Goal: Task Accomplishment & Management: Use online tool/utility

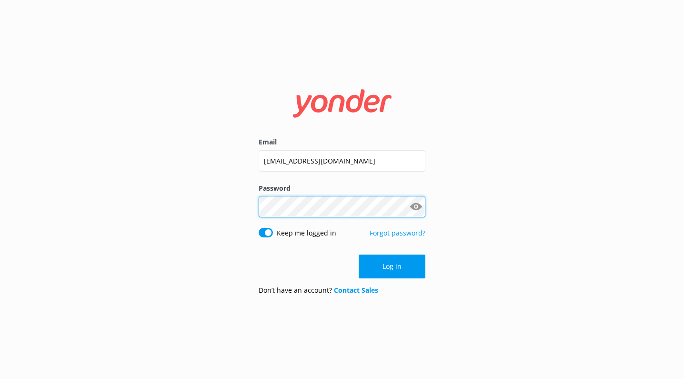
click at [392, 266] on button "Log in" at bounding box center [392, 267] width 67 height 24
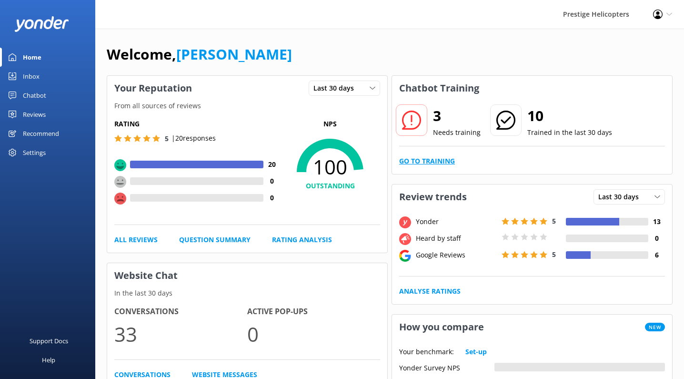
click at [416, 164] on link "Go to Training" at bounding box center [427, 161] width 56 height 10
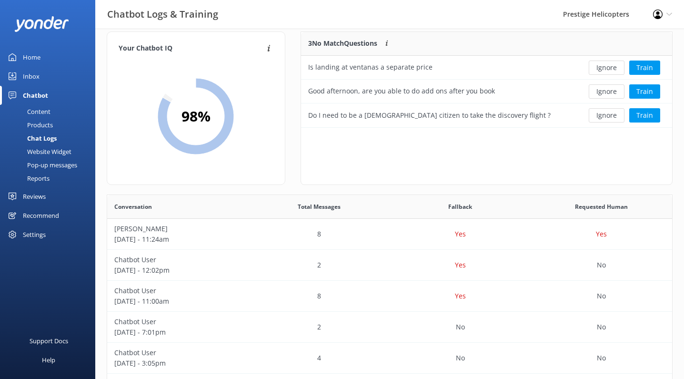
scroll to position [11, 0]
click at [646, 68] on button "Train" at bounding box center [645, 68] width 31 height 14
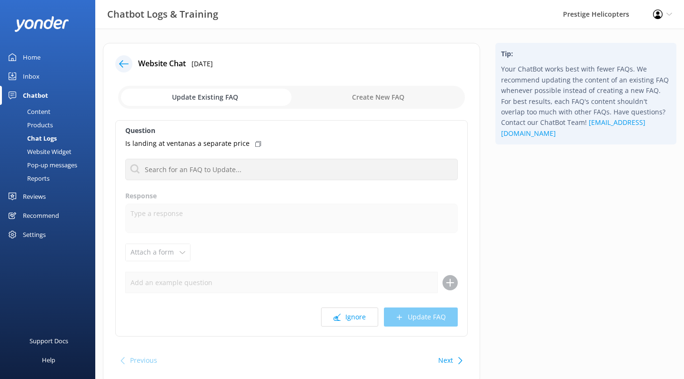
click at [357, 104] on input "checkbox" at bounding box center [291, 97] width 347 height 23
checkbox input "true"
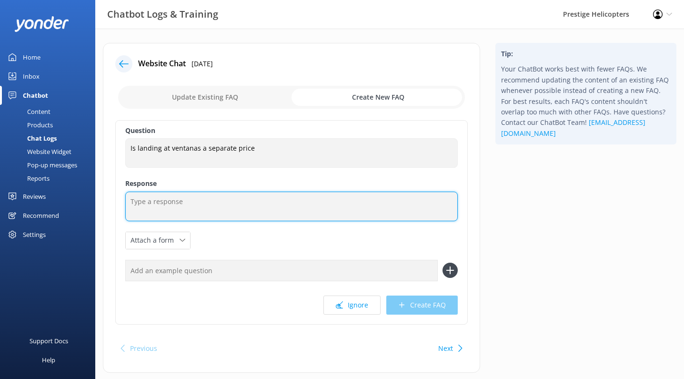
click at [271, 220] on textarea at bounding box center [291, 207] width 333 height 30
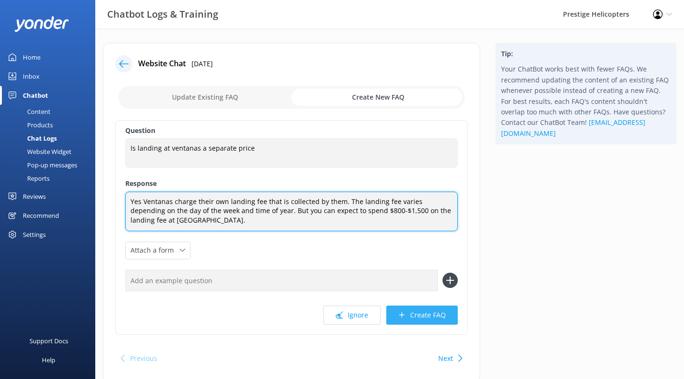
type textarea "Yes Ventanas charge their own landing fee that is collected by them. The landin…"
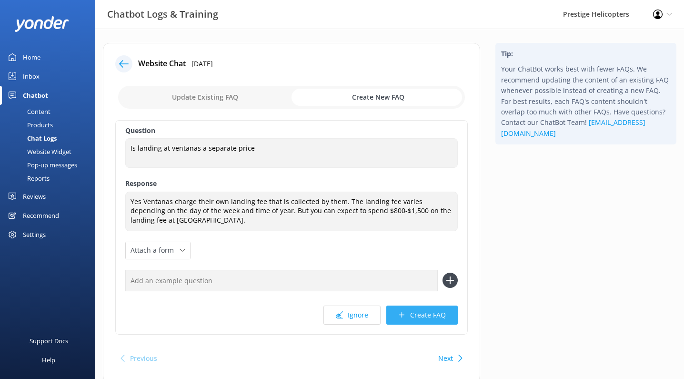
click at [417, 317] on button "Create FAQ" at bounding box center [422, 315] width 71 height 19
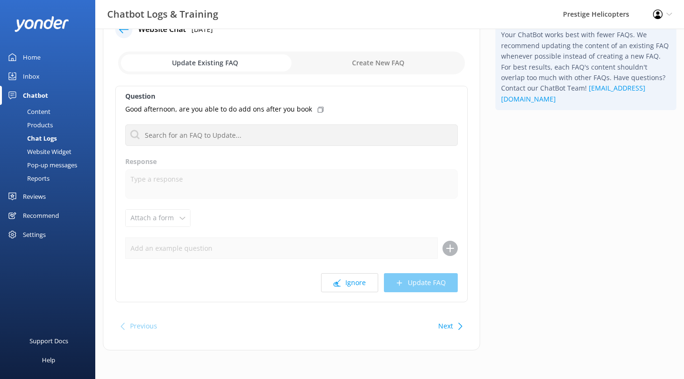
scroll to position [34, 0]
click at [448, 324] on button "Next" at bounding box center [446, 326] width 15 height 19
click at [148, 322] on button "Previous" at bounding box center [143, 326] width 27 height 19
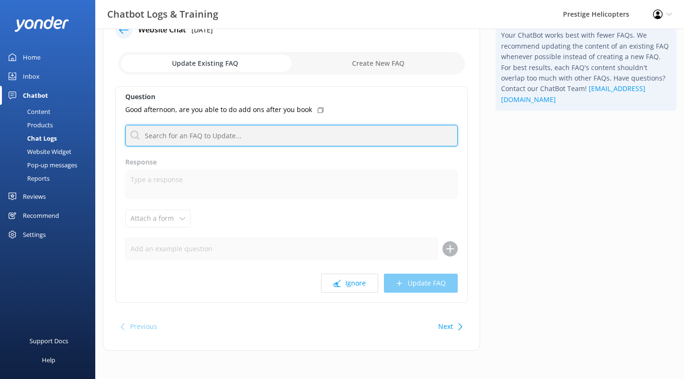
click at [249, 136] on input "text" at bounding box center [291, 135] width 333 height 21
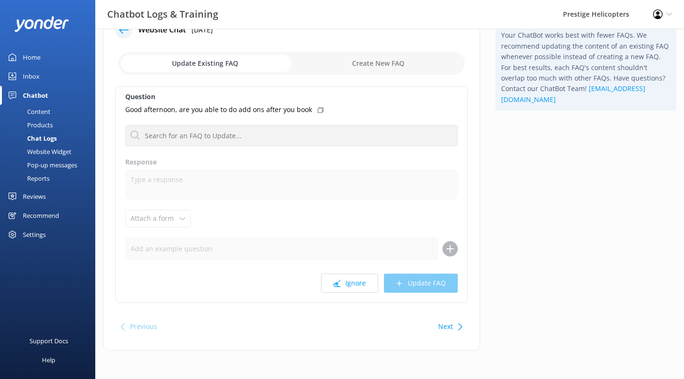
click at [394, 66] on input "checkbox" at bounding box center [291, 63] width 347 height 23
checkbox input "true"
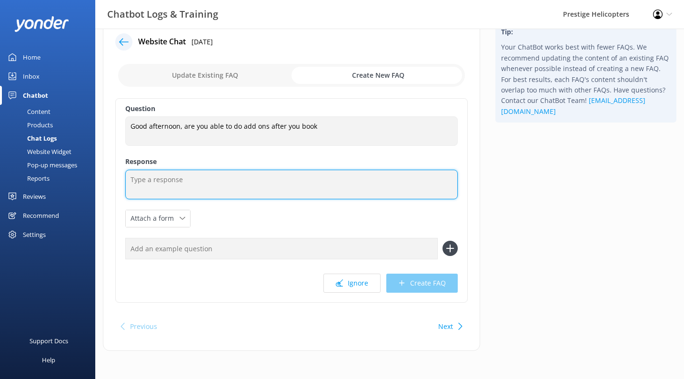
click at [248, 186] on textarea at bounding box center [291, 185] width 333 height 30
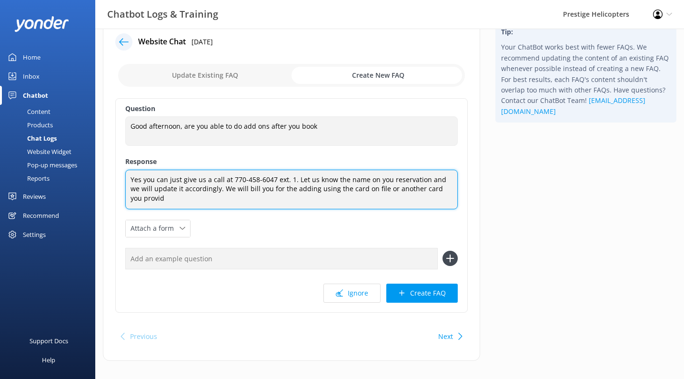
scroll to position [0, 0]
type textarea "Yes you can just give us a call at 770-458-6047 ext. 1. Let us know the name on…"
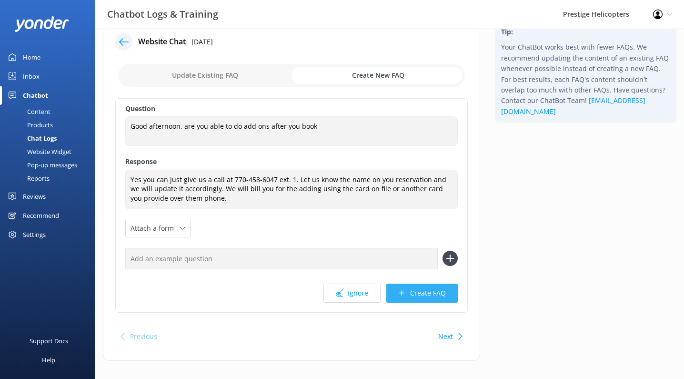
click at [405, 287] on button "Create FAQ" at bounding box center [422, 293] width 71 height 19
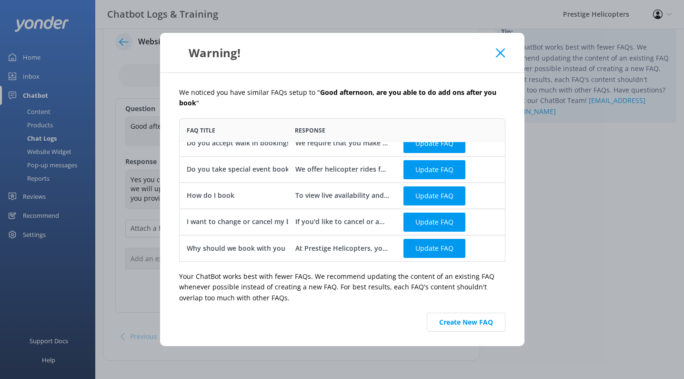
scroll to position [12, 0]
click at [505, 52] on icon at bounding box center [500, 53] width 9 height 10
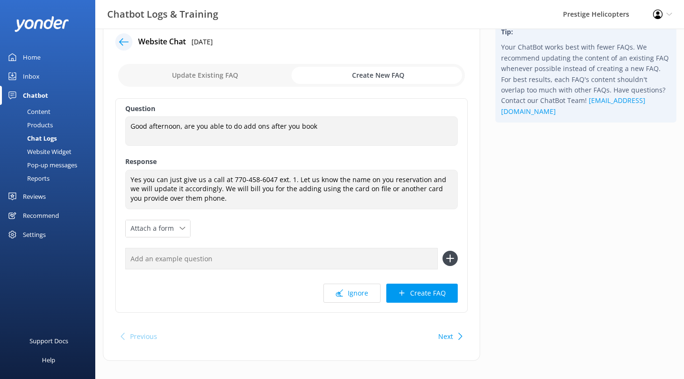
click at [448, 332] on button "Next" at bounding box center [446, 336] width 15 height 19
checkbox input "false"
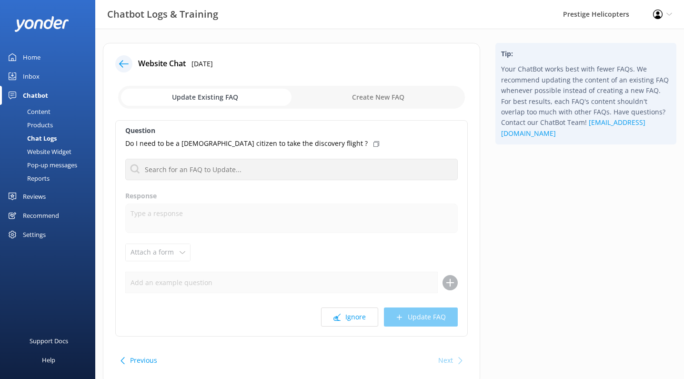
click at [41, 99] on div "Chatbot" at bounding box center [35, 95] width 25 height 19
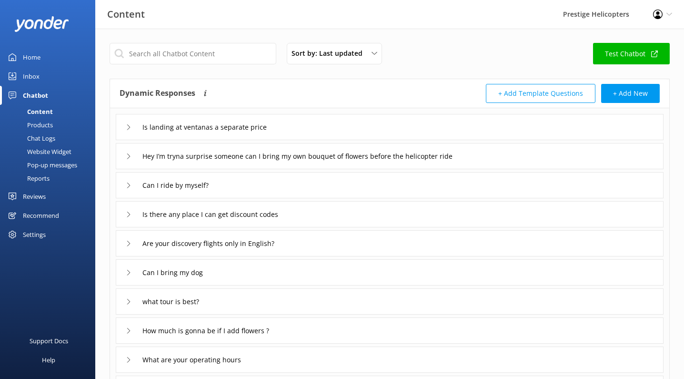
click at [48, 143] on div "Chat Logs" at bounding box center [31, 138] width 50 height 13
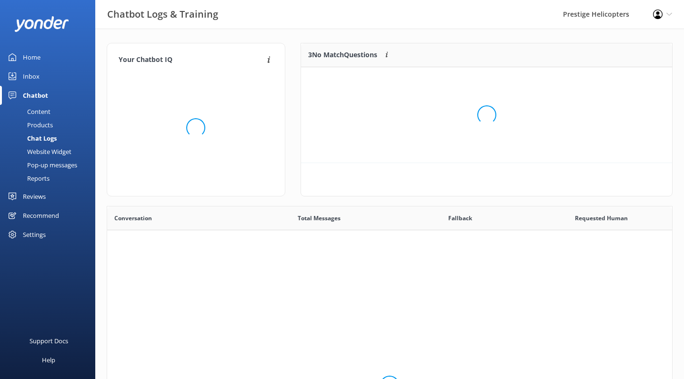
scroll to position [72, 372]
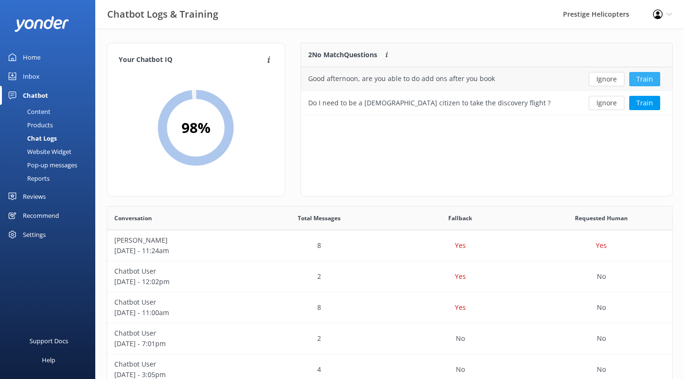
click at [641, 82] on button "Train" at bounding box center [645, 79] width 31 height 14
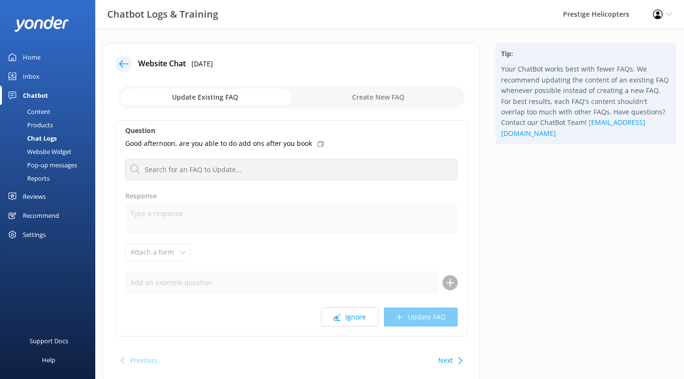
click at [396, 98] on input "checkbox" at bounding box center [291, 97] width 347 height 23
checkbox input "true"
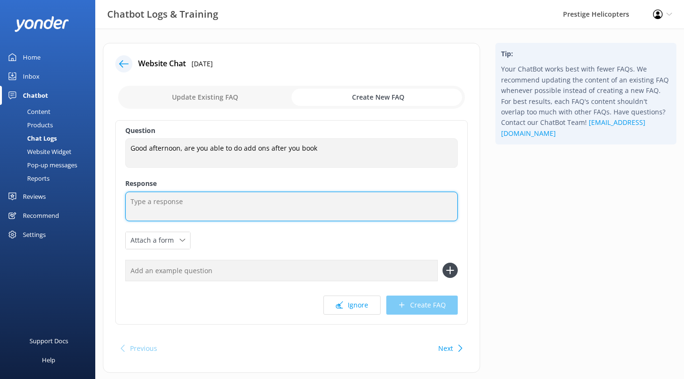
click at [228, 214] on textarea at bounding box center [291, 207] width 333 height 30
type textarea "Yes"
